Goal: Find specific page/section: Find specific page/section

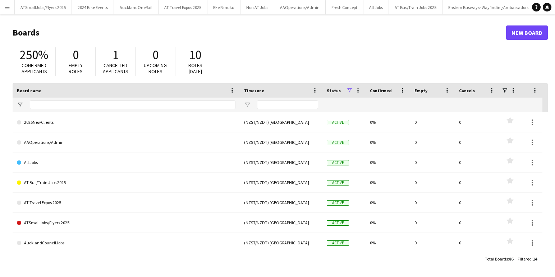
click at [9, 8] on app-icon "Menu" at bounding box center [7, 7] width 6 height 6
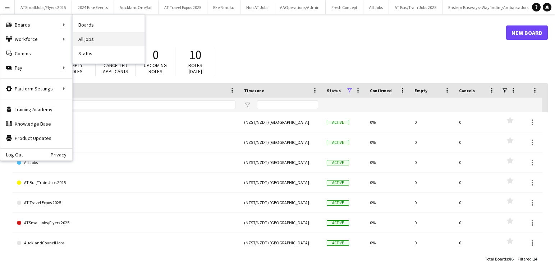
click at [86, 40] on link "All jobs" at bounding box center [109, 39] width 72 height 14
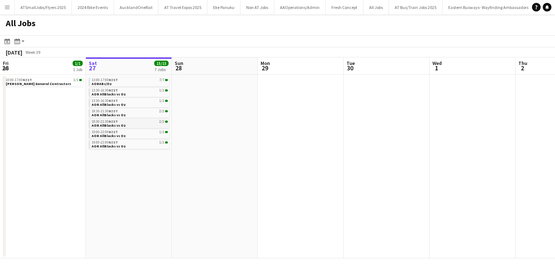
scroll to position [0, 171]
click at [131, 144] on div "19:00-22:00 NZST 1/1" at bounding box center [130, 143] width 76 height 4
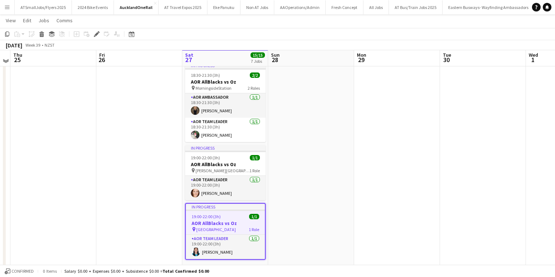
scroll to position [316, 0]
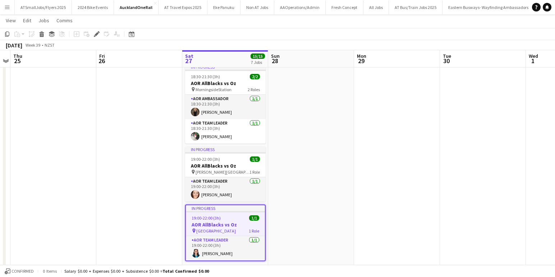
click at [157, 124] on app-date-cell at bounding box center [139, 20] width 86 height 513
